Goal: Find specific page/section: Find specific page/section

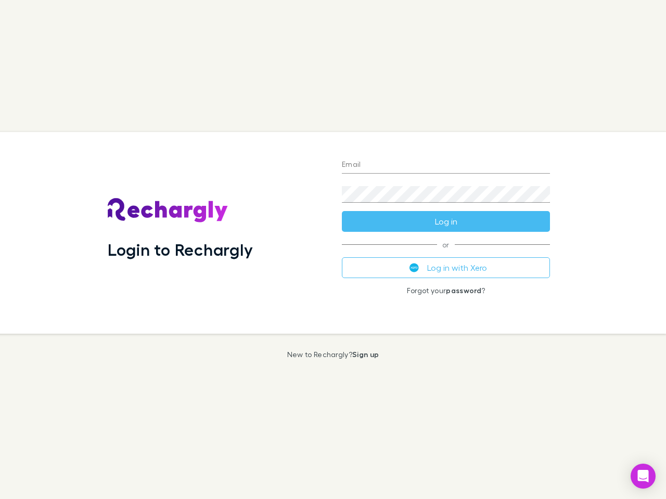
click at [333, 250] on div "Login to Rechargly" at bounding box center [216, 233] width 234 height 202
click at [446, 165] on input "Email" at bounding box center [446, 165] width 208 height 17
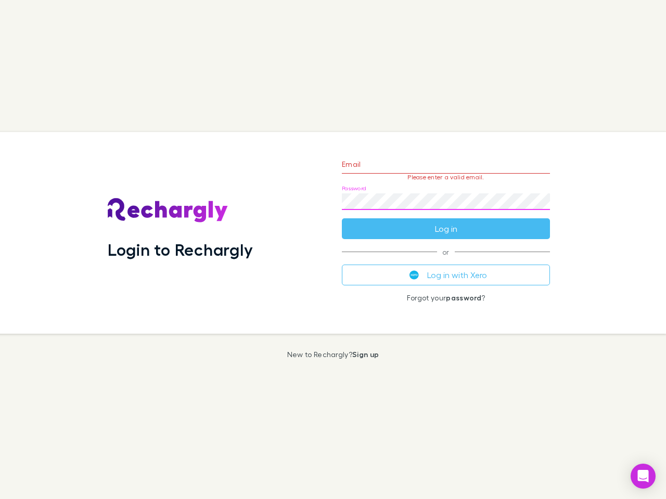
click at [446, 222] on form "Email Please enter a valid email. Password Log in" at bounding box center [446, 194] width 208 height 91
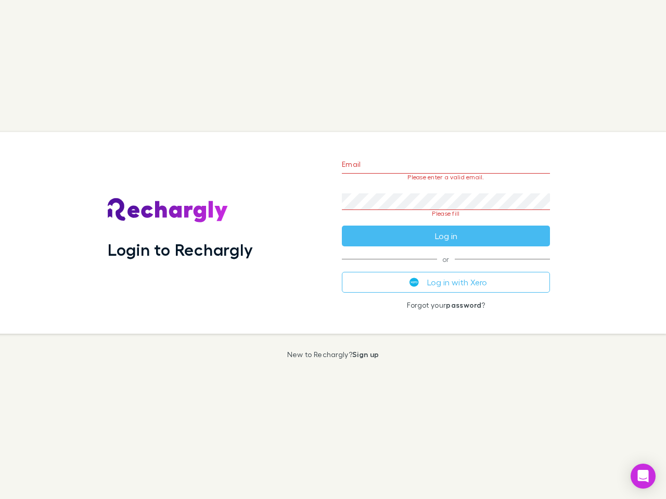
click at [446, 268] on div "Email Please enter a valid email. Password Please fill Log in or Log in with Xe…" at bounding box center [446, 233] width 225 height 202
click at [643, 477] on icon "Open Intercom Messenger" at bounding box center [643, 476] width 11 height 12
